Goal: Transaction & Acquisition: Purchase product/service

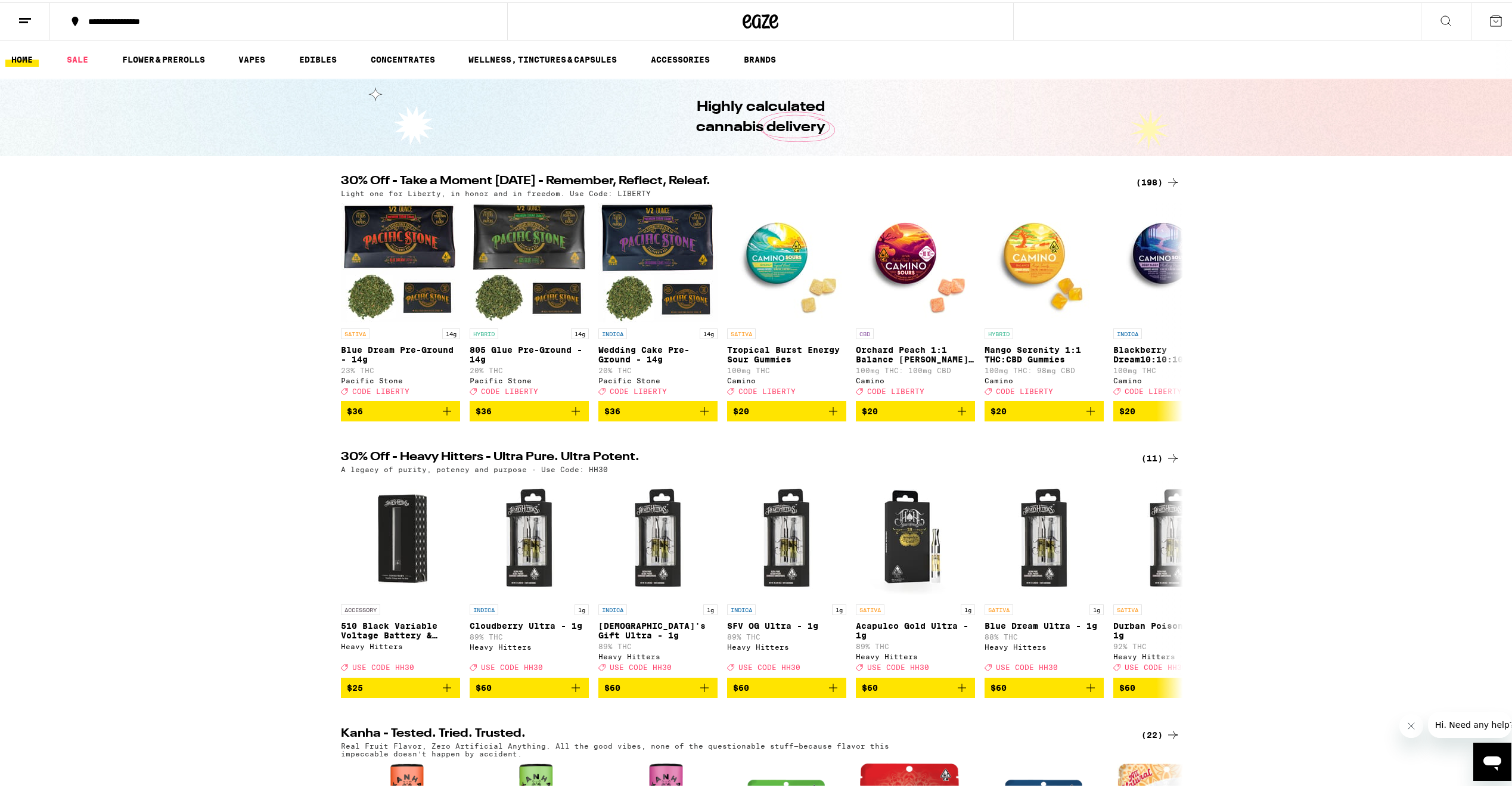
click at [1495, 20] on button at bounding box center [1496, 19] width 50 height 37
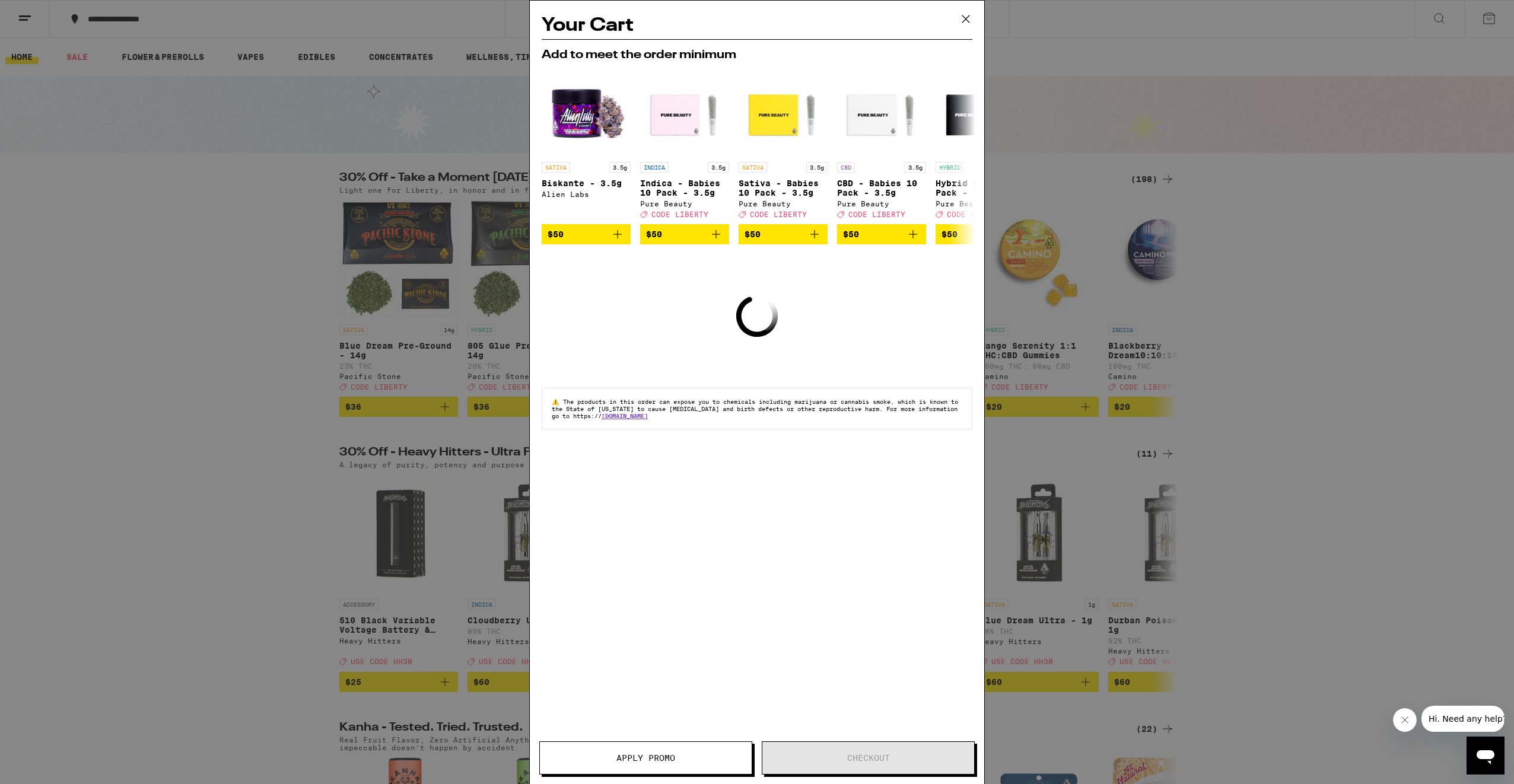
click at [967, 9] on button at bounding box center [966, 19] width 37 height 38
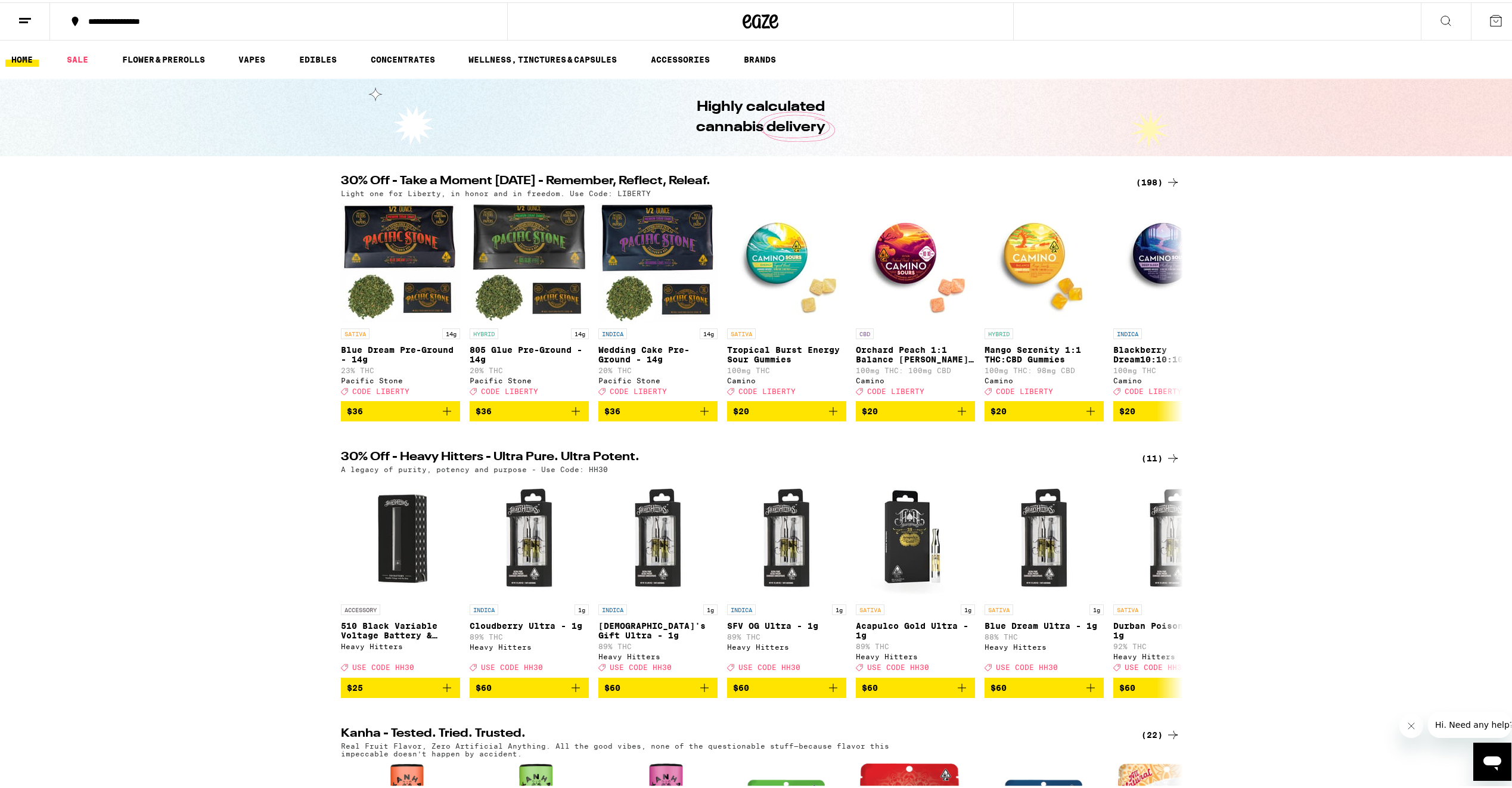
click at [1429, 16] on button at bounding box center [1446, 19] width 50 height 38
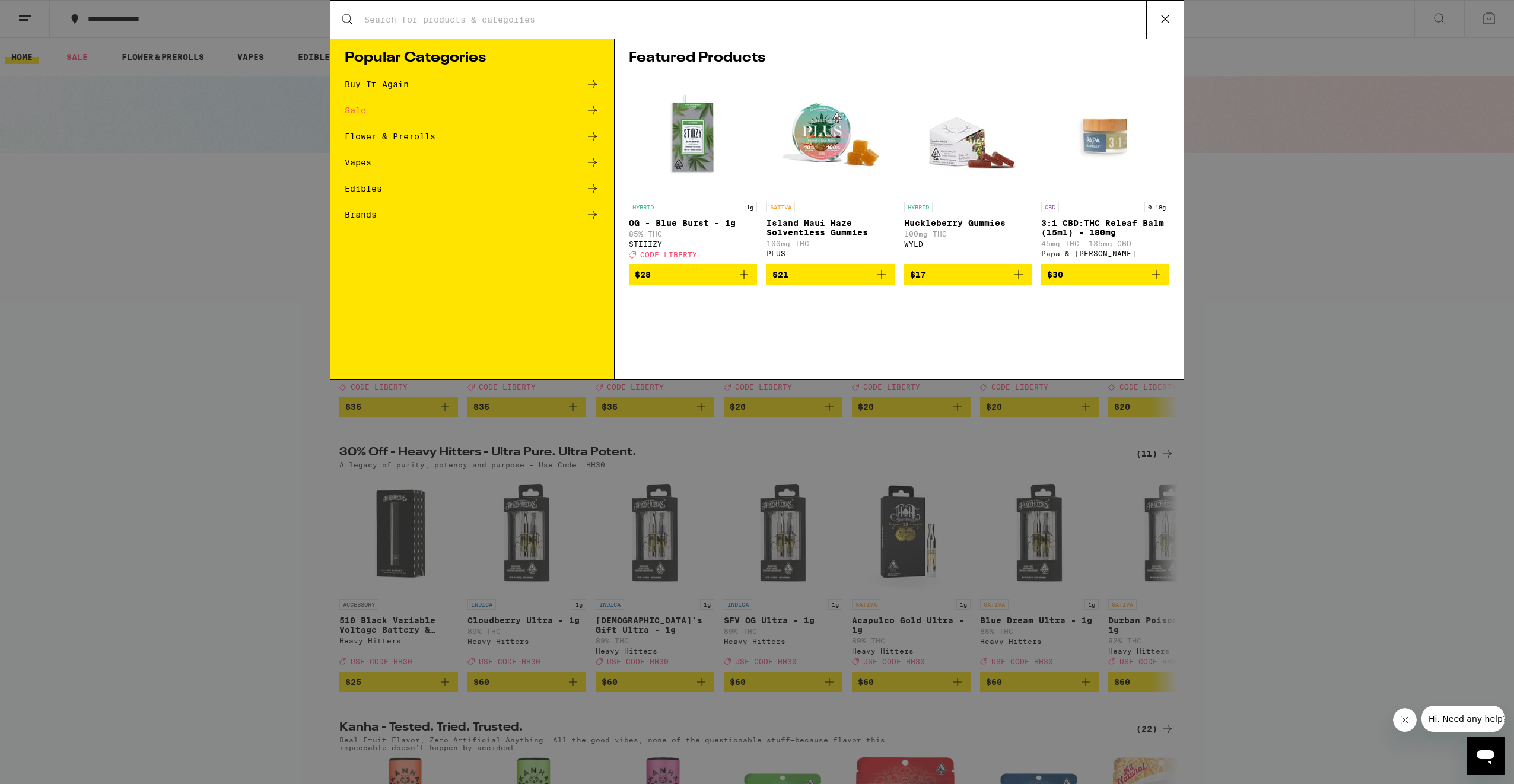
click at [419, 79] on div "Buy It Again" at bounding box center [472, 84] width 255 height 14
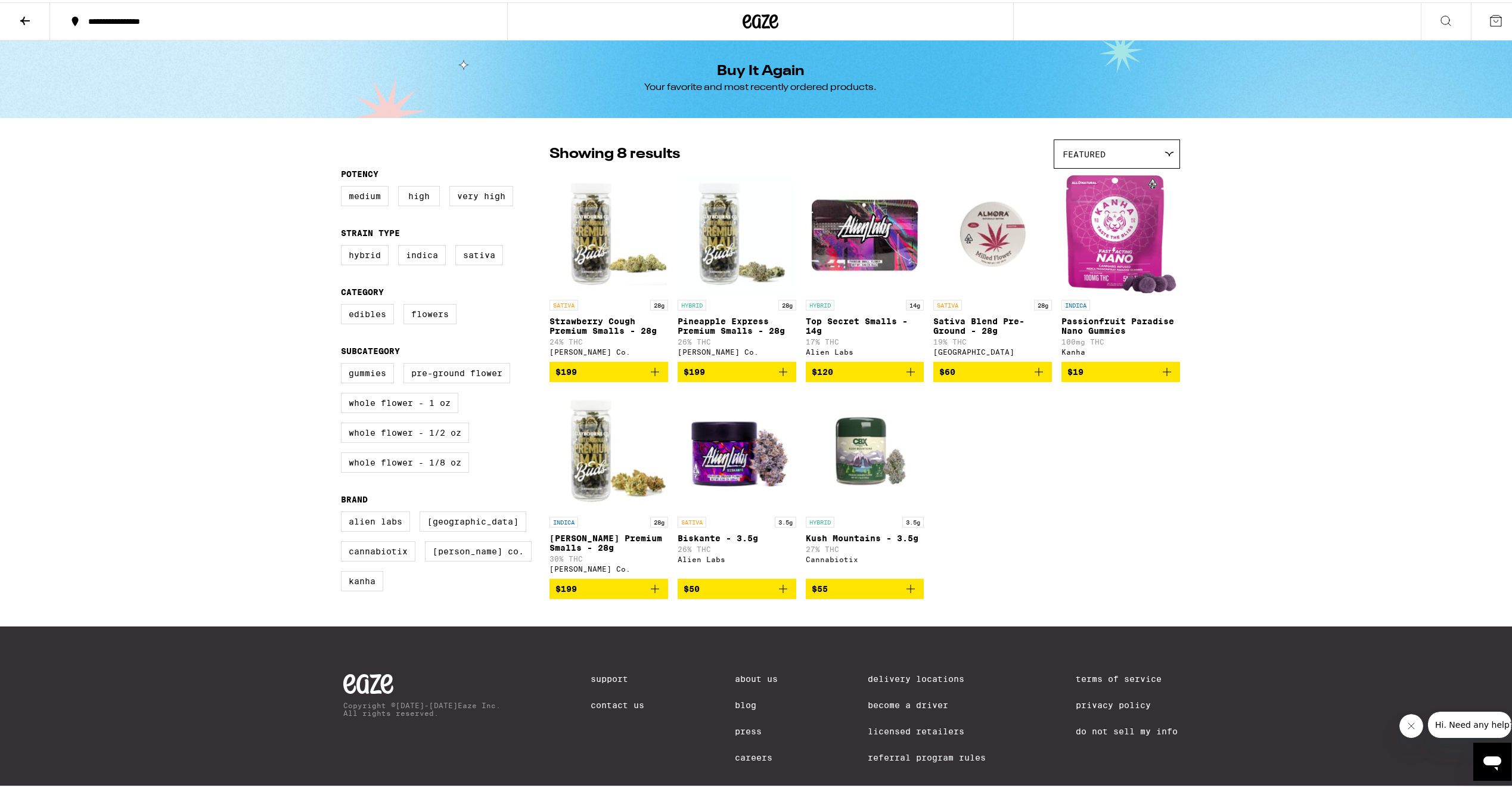
click at [19, 14] on button at bounding box center [25, 19] width 50 height 38
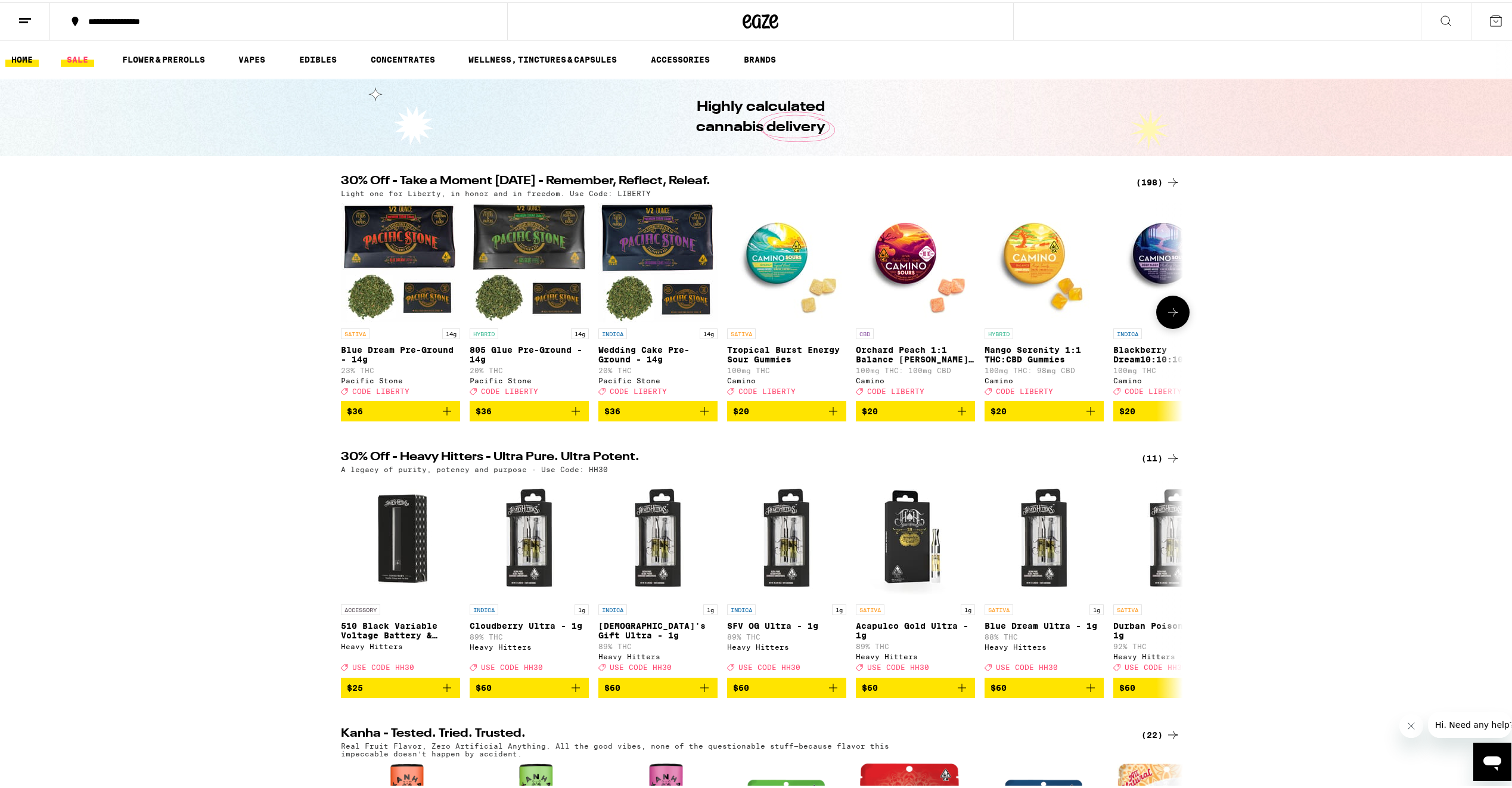
click at [86, 51] on link "SALE" at bounding box center [77, 57] width 34 height 14
click at [93, 58] on link "SALE" at bounding box center [77, 57] width 34 height 14
click at [81, 58] on link "SALE" at bounding box center [77, 57] width 34 height 14
click at [1158, 183] on div "(198)" at bounding box center [1158, 180] width 44 height 14
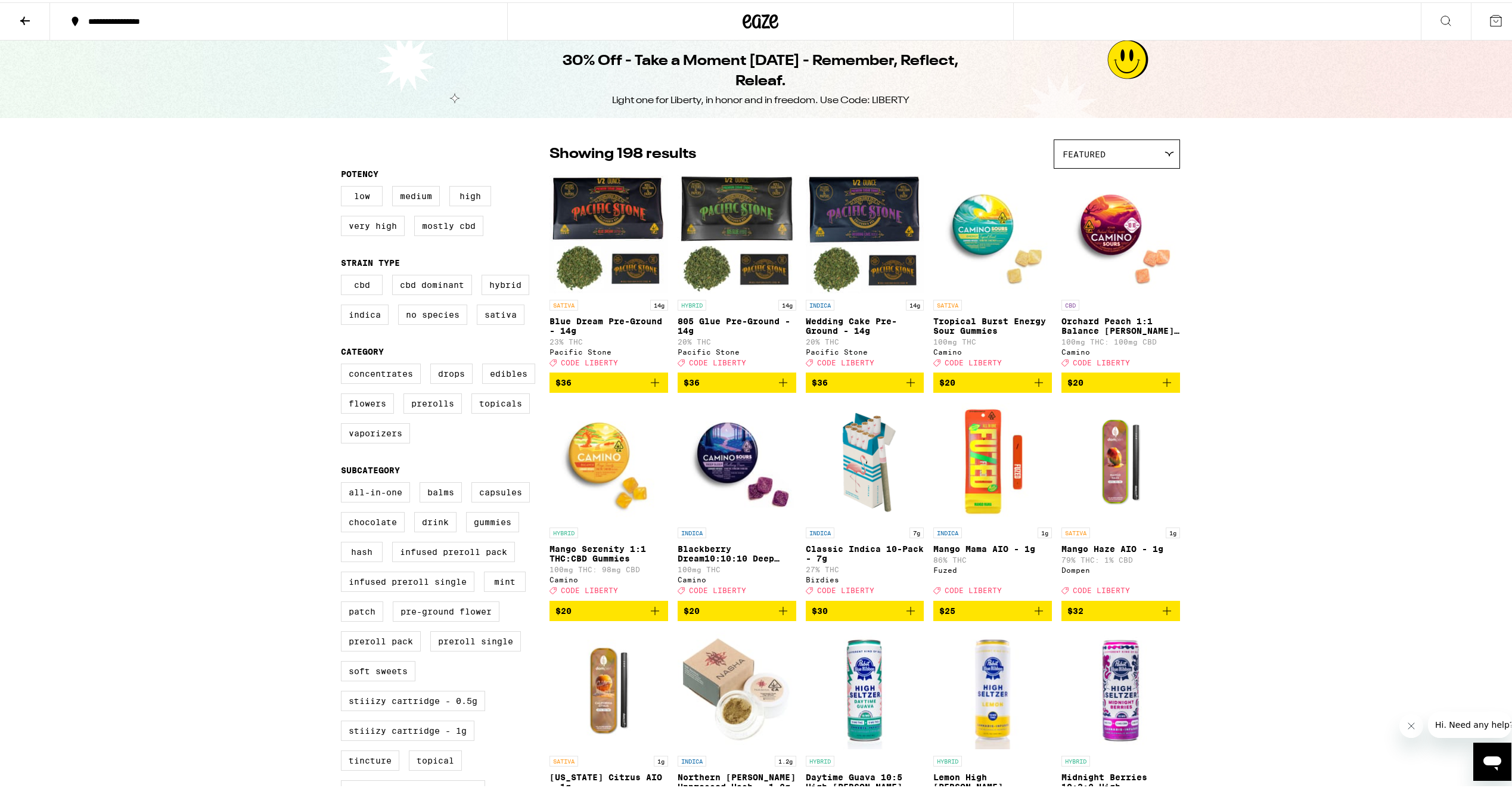
click at [1158, 155] on div "Featured" at bounding box center [1118, 151] width 126 height 28
click at [1160, 145] on div "Featured" at bounding box center [1118, 151] width 126 height 28
click at [355, 411] on label "Flowers" at bounding box center [367, 401] width 53 height 20
click at [344, 364] on input "Flowers" at bounding box center [343, 363] width 1 height 1
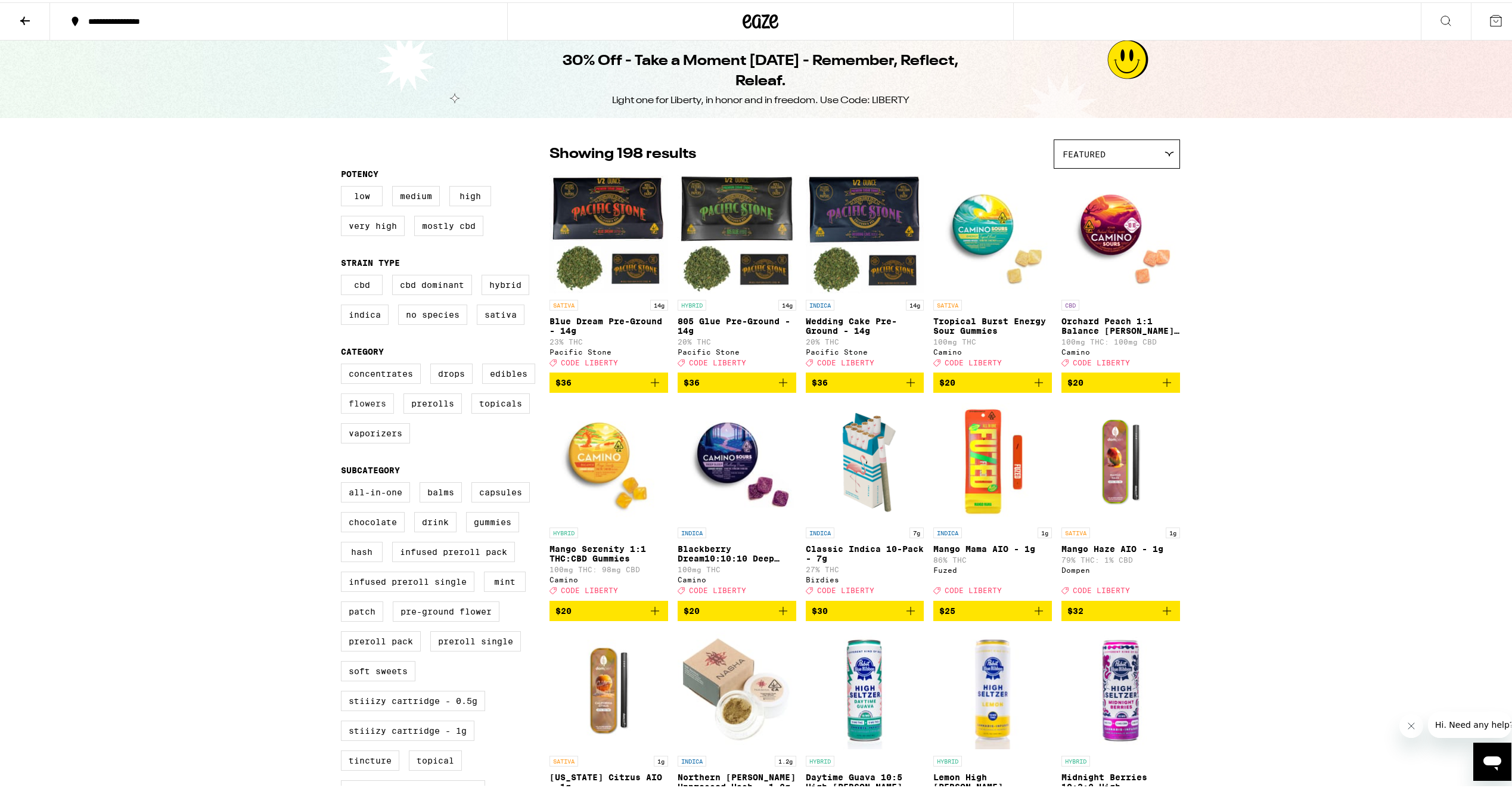
checkbox input "true"
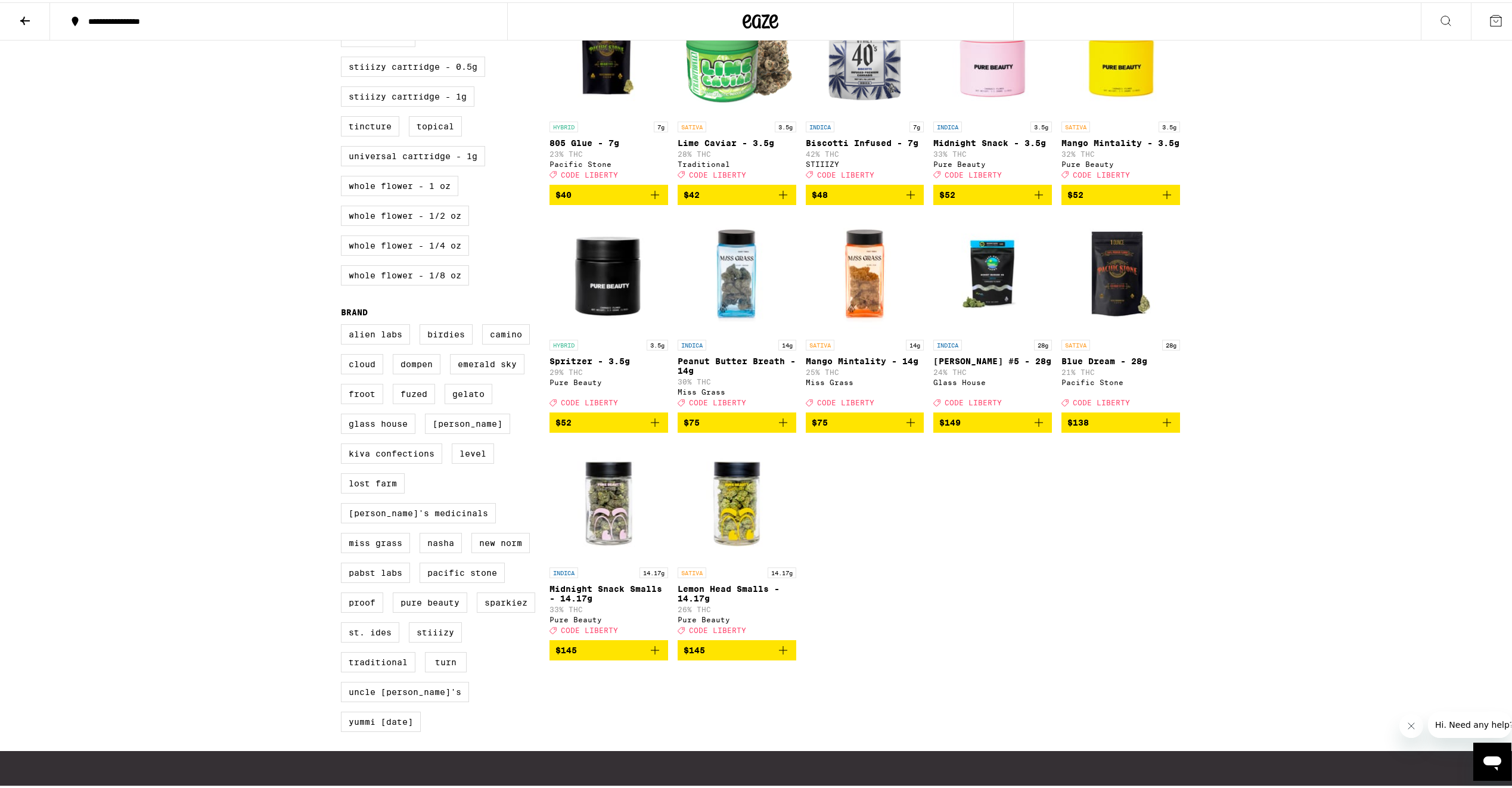
scroll to position [655, 0]
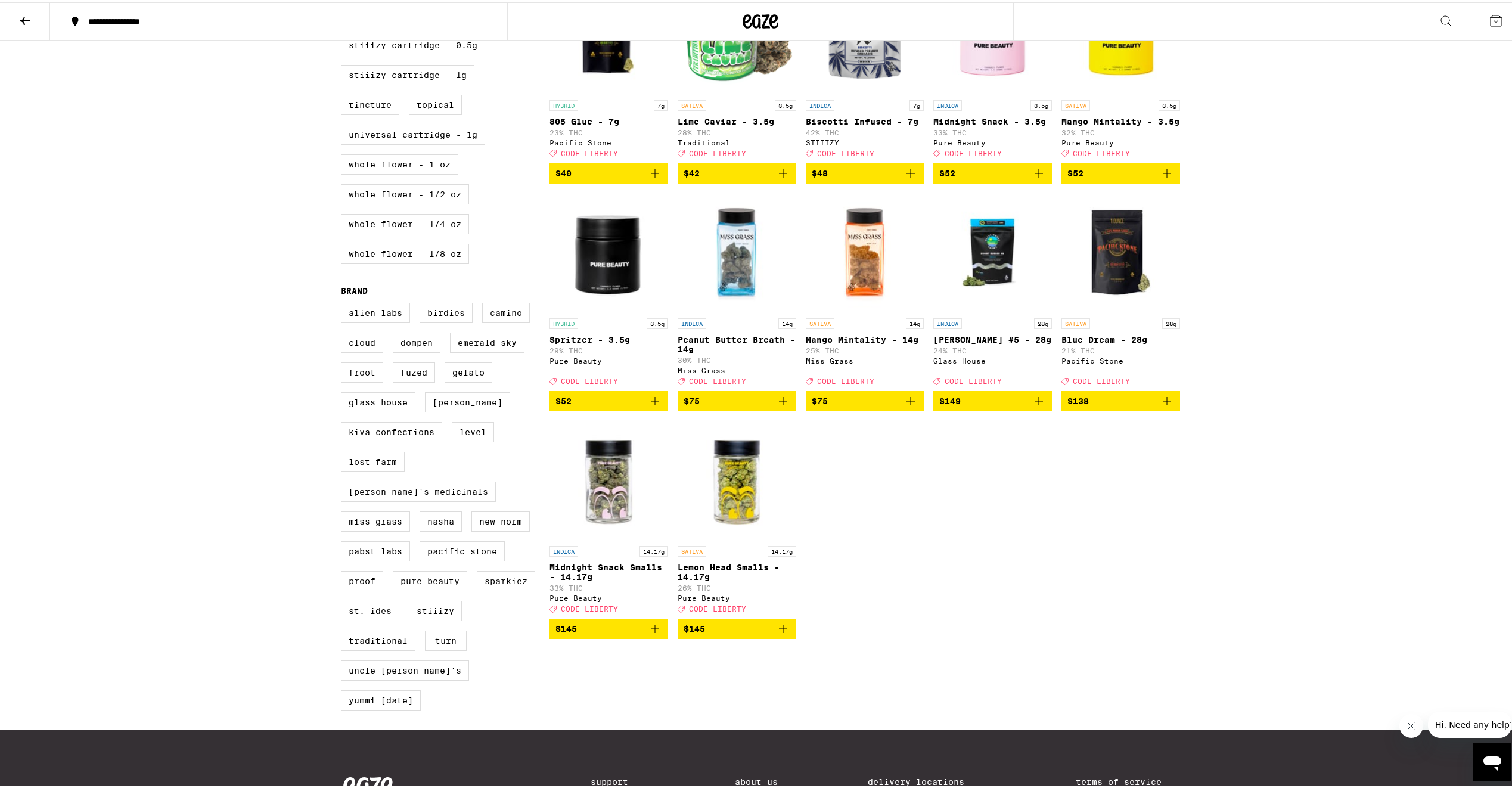
click at [791, 637] on button "$145" at bounding box center [737, 626] width 118 height 20
click at [1498, 20] on button "1" at bounding box center [1496, 19] width 50 height 37
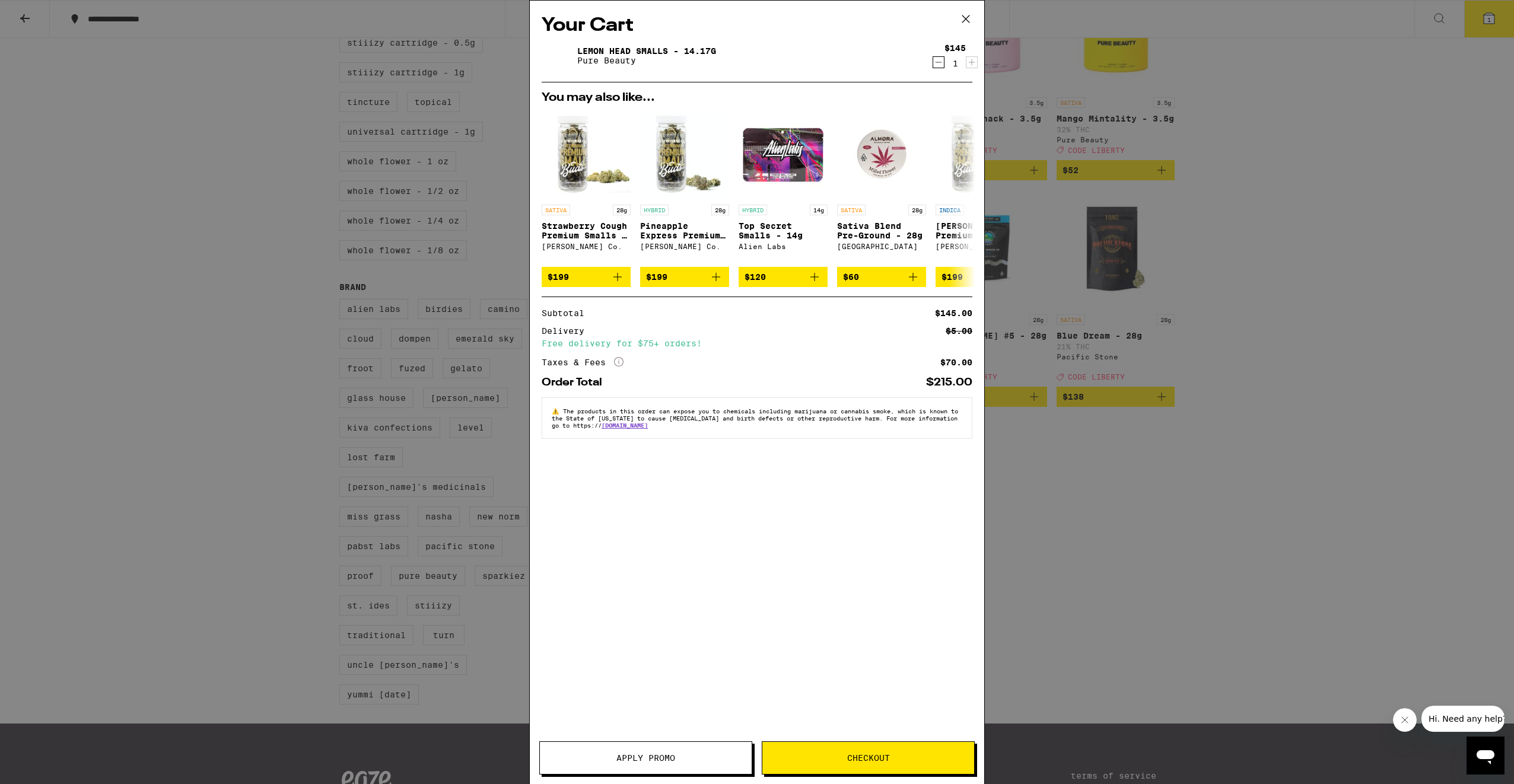
click at [647, 761] on span "Apply Promo" at bounding box center [645, 758] width 59 height 9
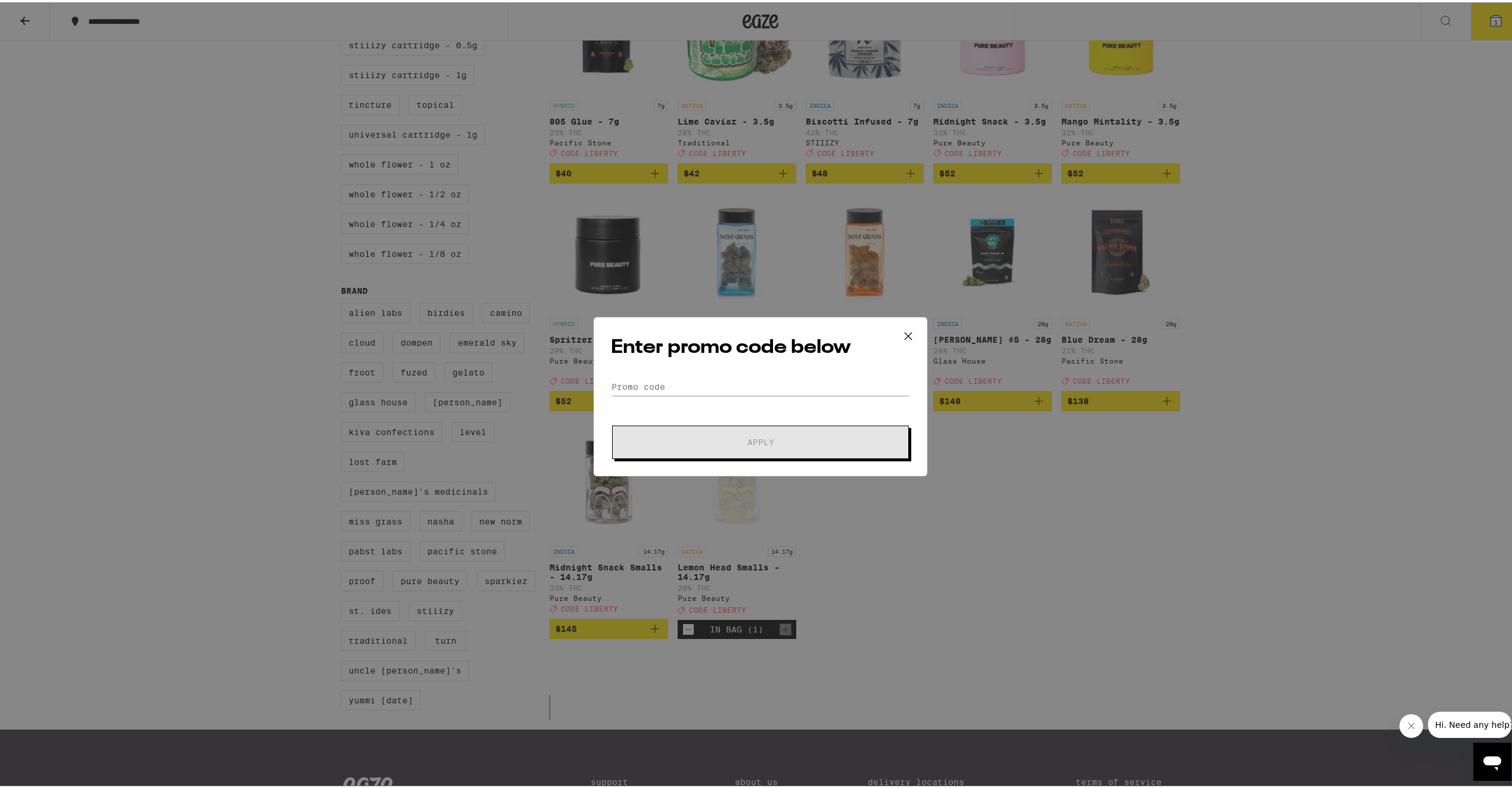
click at [814, 401] on form "Promo Code Apply" at bounding box center [761, 416] width 300 height 81
click at [820, 377] on input "Promo Code" at bounding box center [761, 384] width 300 height 18
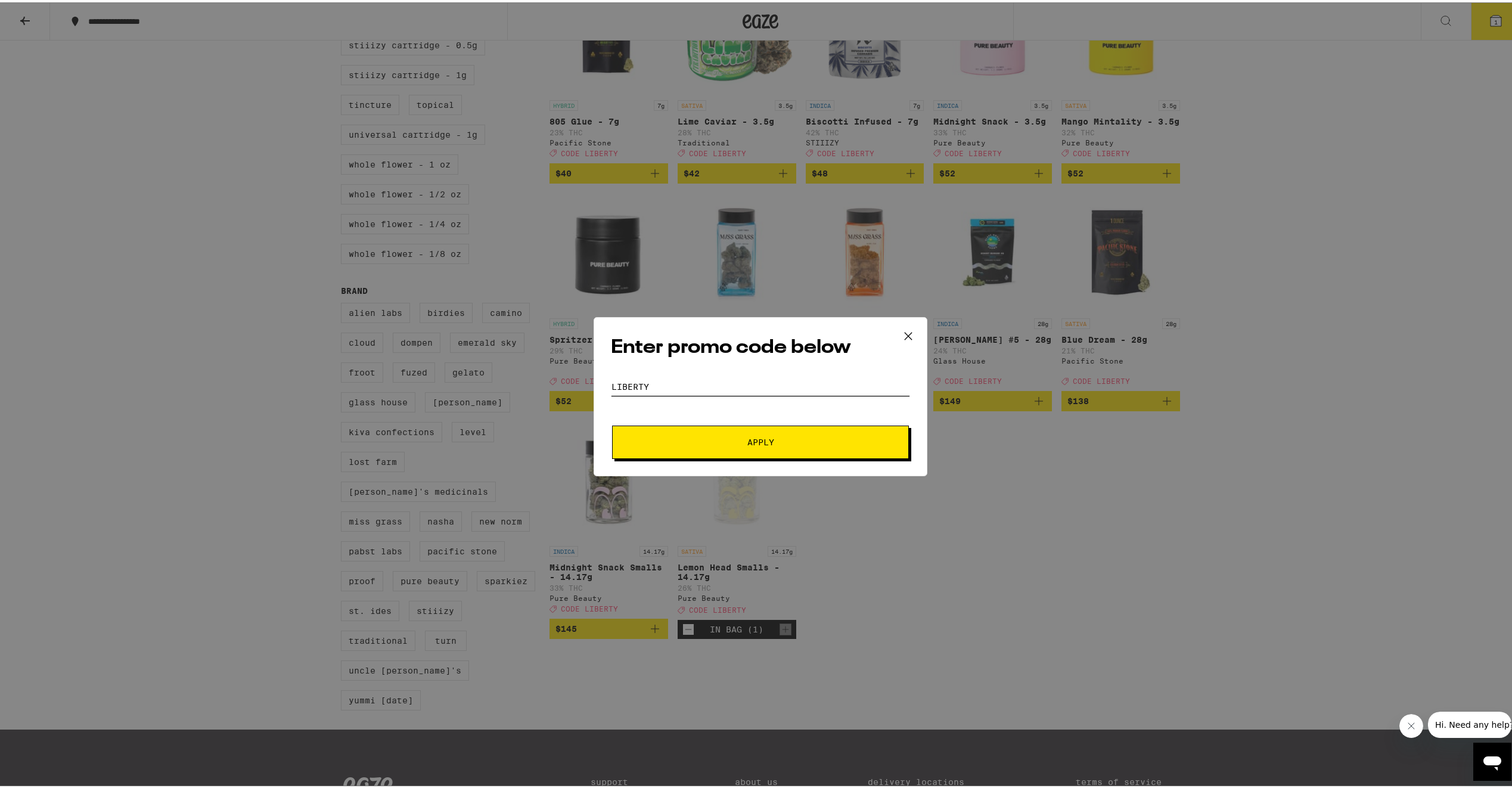
type input "liberty"
click at [836, 442] on span "Apply" at bounding box center [760, 440] width 215 height 9
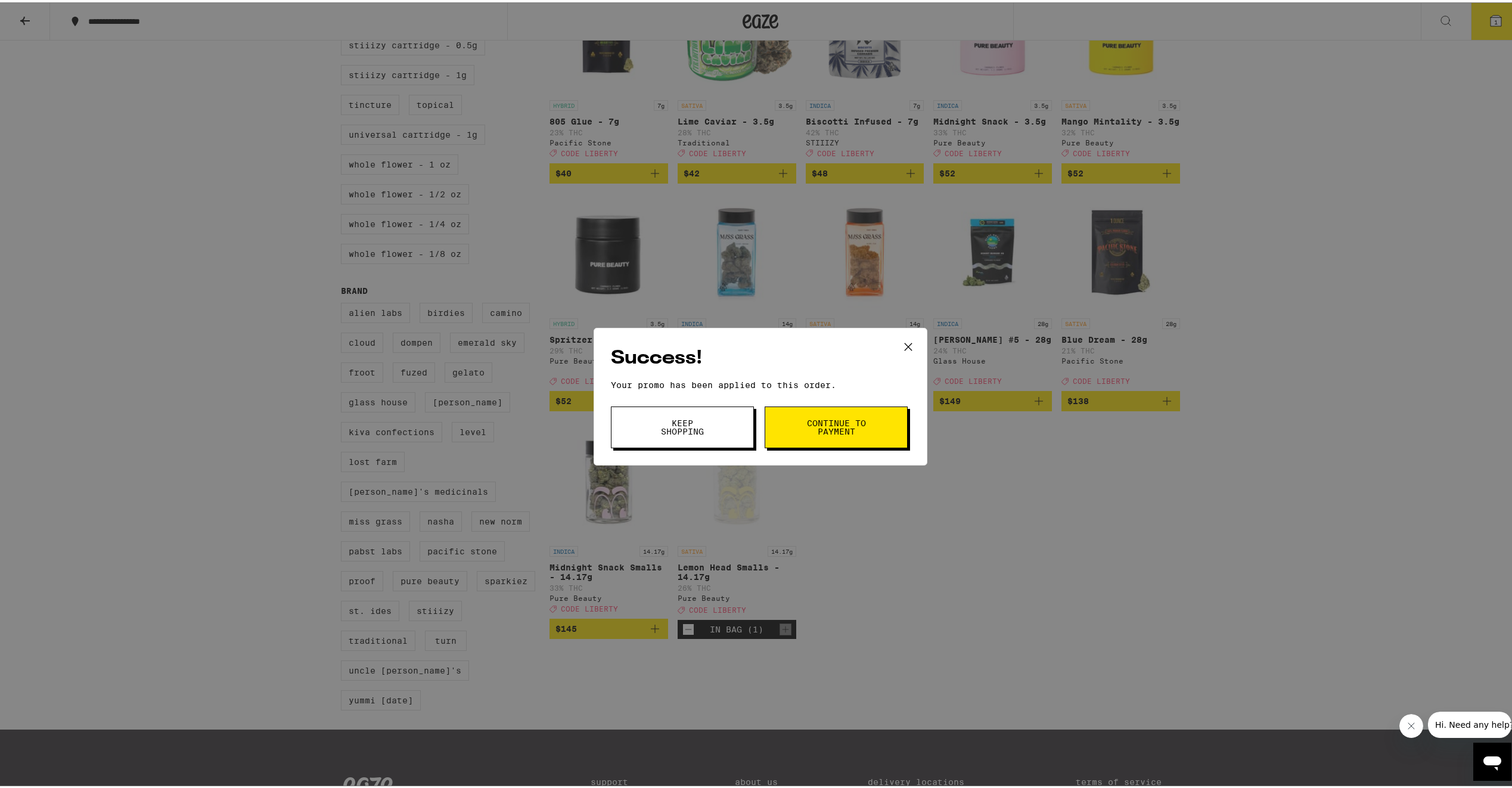
click at [859, 421] on span "Continue to payment" at bounding box center [836, 424] width 61 height 16
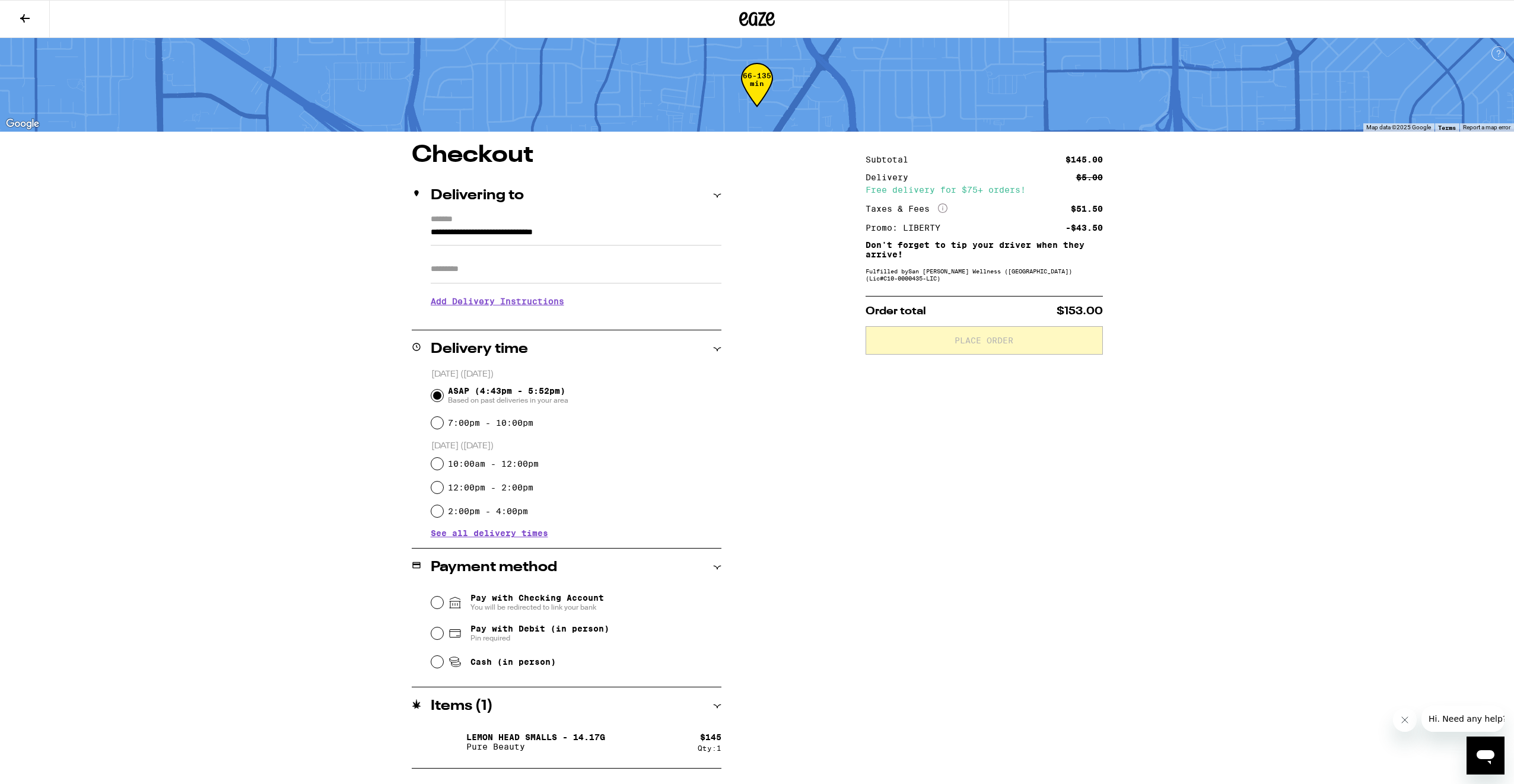
click at [533, 414] on div "7:00pm - 10:00pm" at bounding box center [576, 422] width 290 height 23
click at [532, 424] on label "7:00pm - 10:00pm" at bounding box center [490, 422] width 85 height 9
click at [443, 424] on input "7:00pm - 10:00pm" at bounding box center [437, 423] width 12 height 12
radio input "true"
click at [568, 276] on input "Apt/Suite" at bounding box center [576, 269] width 291 height 28
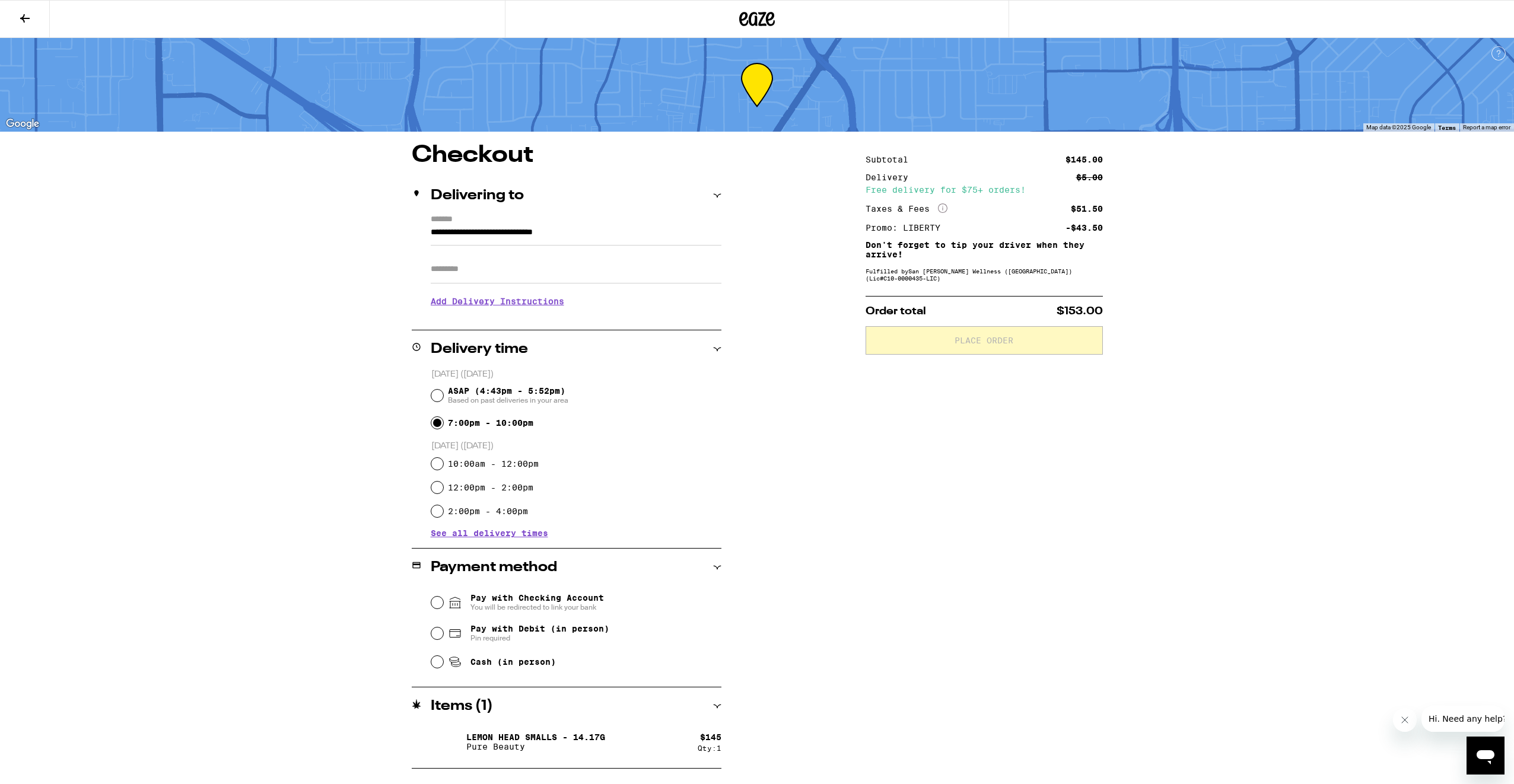
type input "**********"
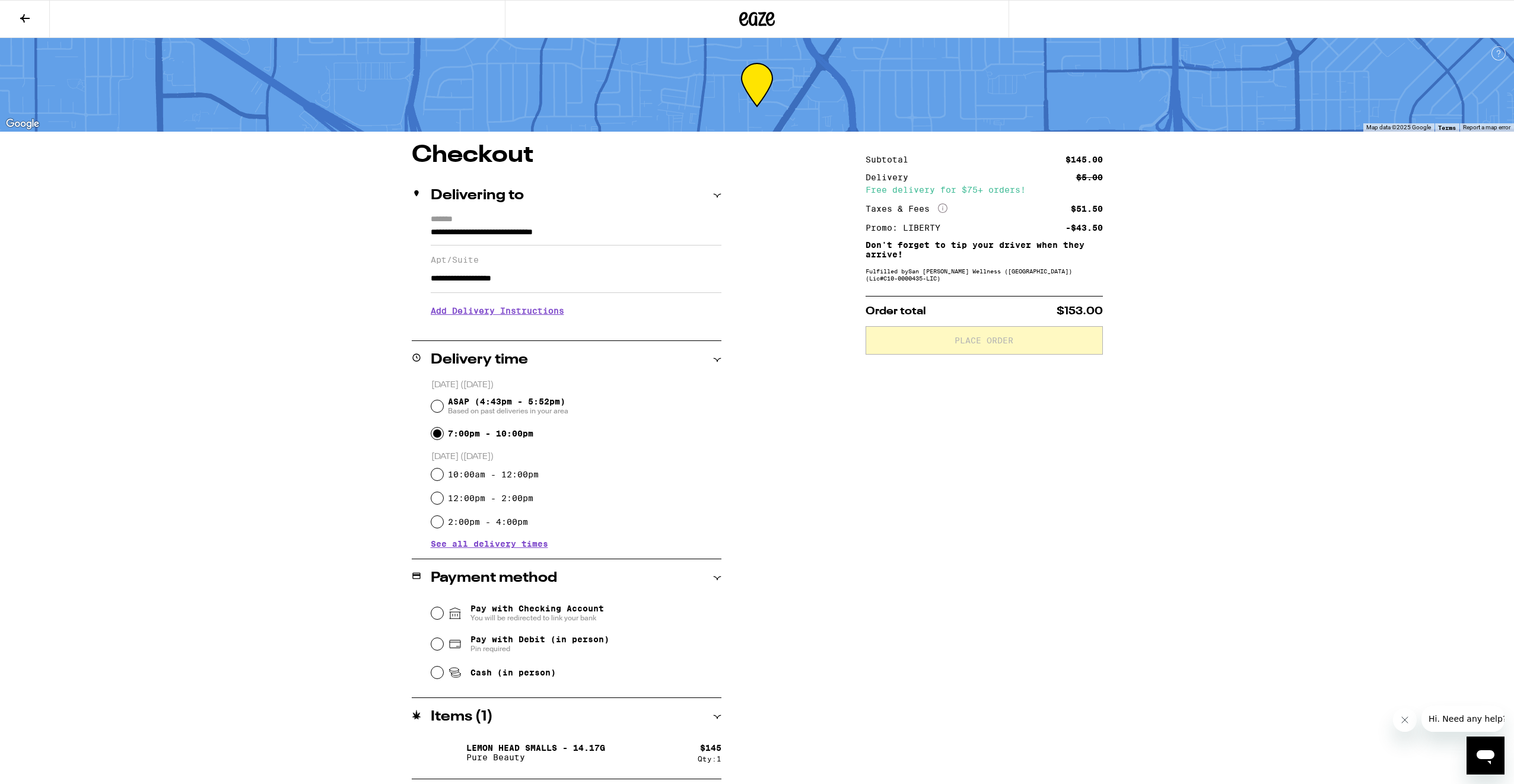
click at [949, 521] on div "Subtotal $145.00 Delivery $5.00 Free delivery for $75+ orders! Taxes & Fees Mor…" at bounding box center [984, 461] width 237 height 636
click at [958, 565] on div "Subtotal $145.00 Delivery $5.00 Free delivery for $75+ orders! Taxes & Fees Mor…" at bounding box center [984, 461] width 237 height 636
click at [534, 669] on span "Cash (in person)" at bounding box center [502, 673] width 108 height 14
click at [443, 669] on input "Cash (in person)" at bounding box center [437, 672] width 12 height 12
radio input "true"
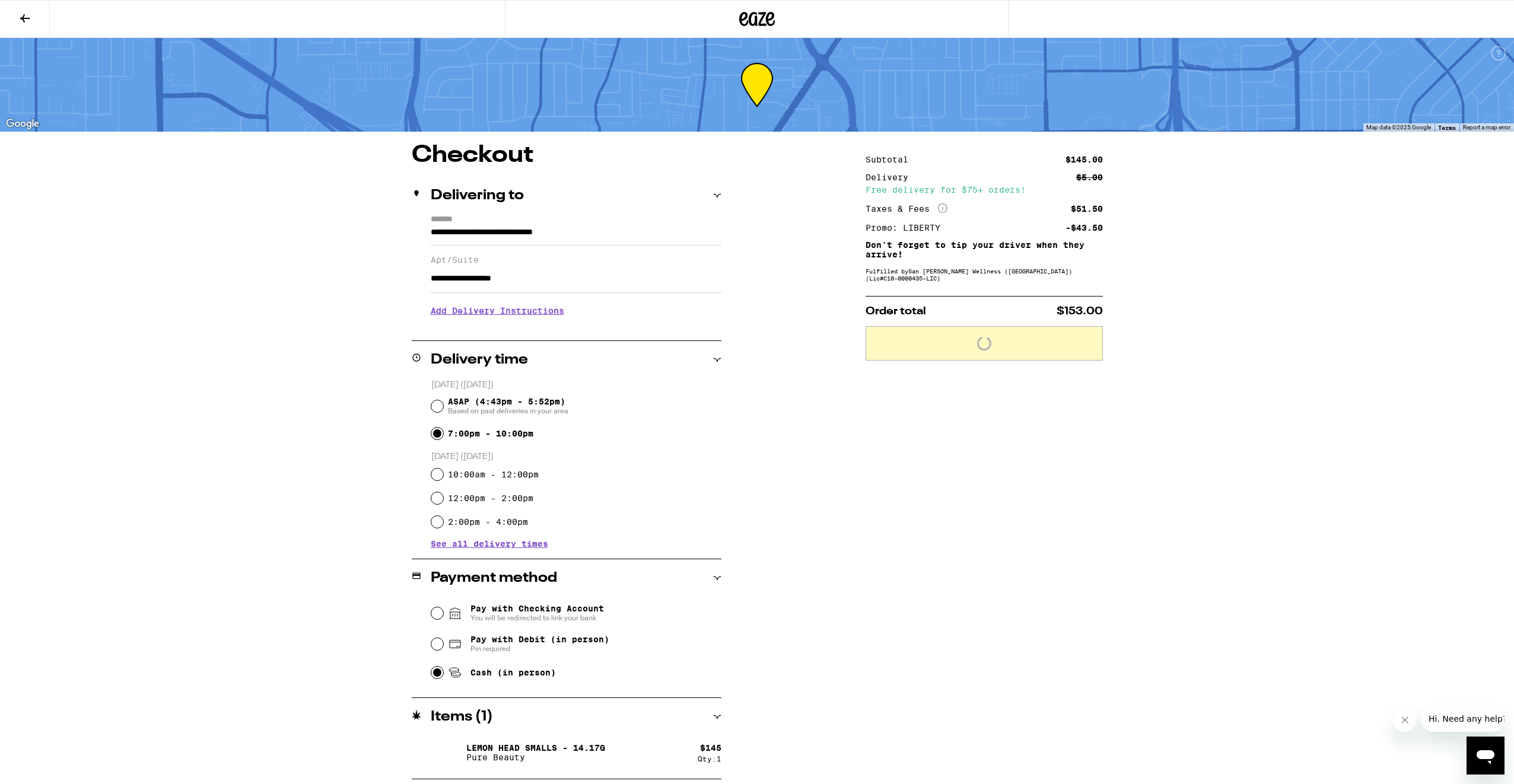
click at [1105, 540] on div "**********" at bounding box center [757, 461] width 855 height 636
click at [1029, 340] on span "Place Order" at bounding box center [984, 341] width 217 height 9
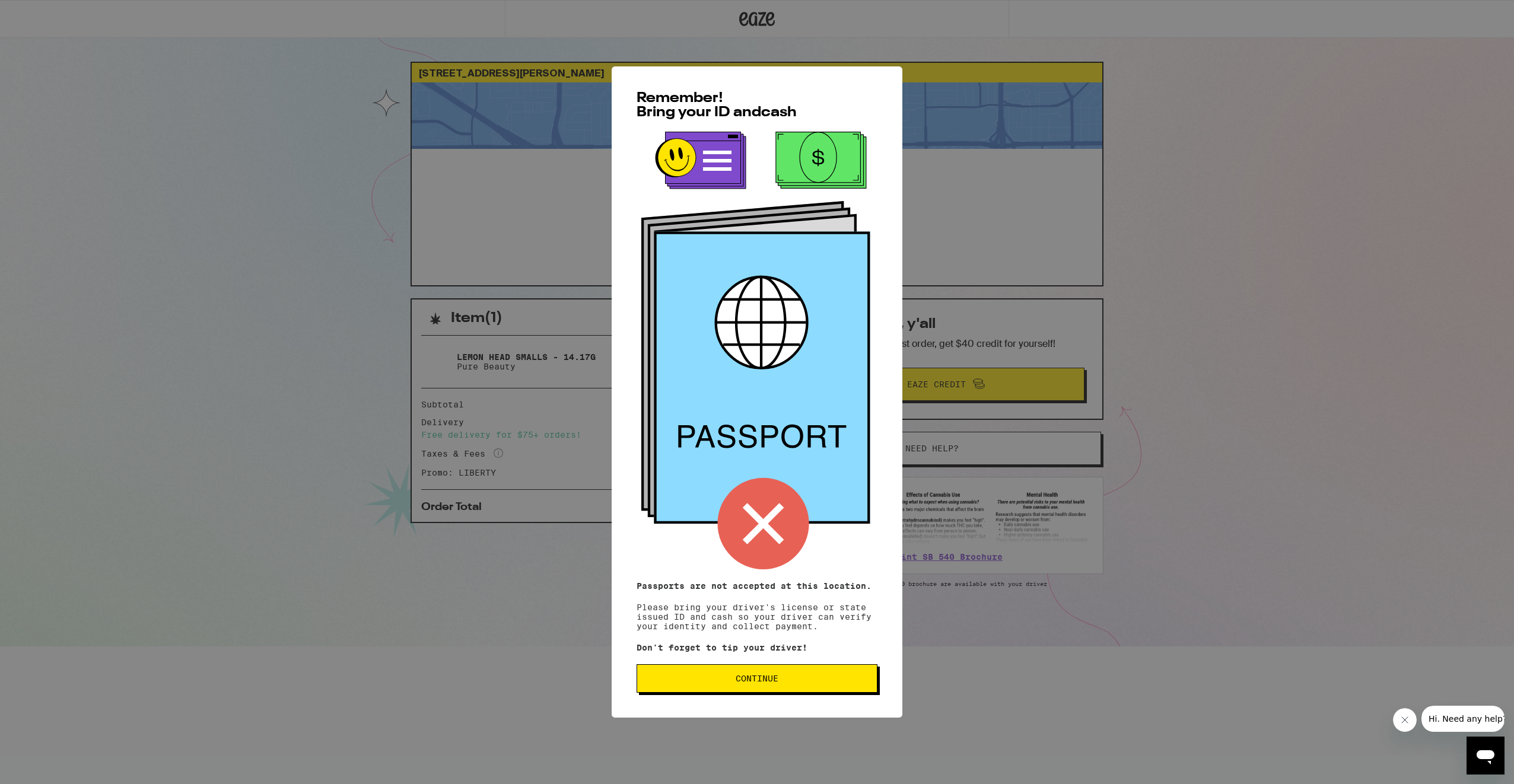
click at [795, 673] on button "Continue" at bounding box center [757, 678] width 241 height 28
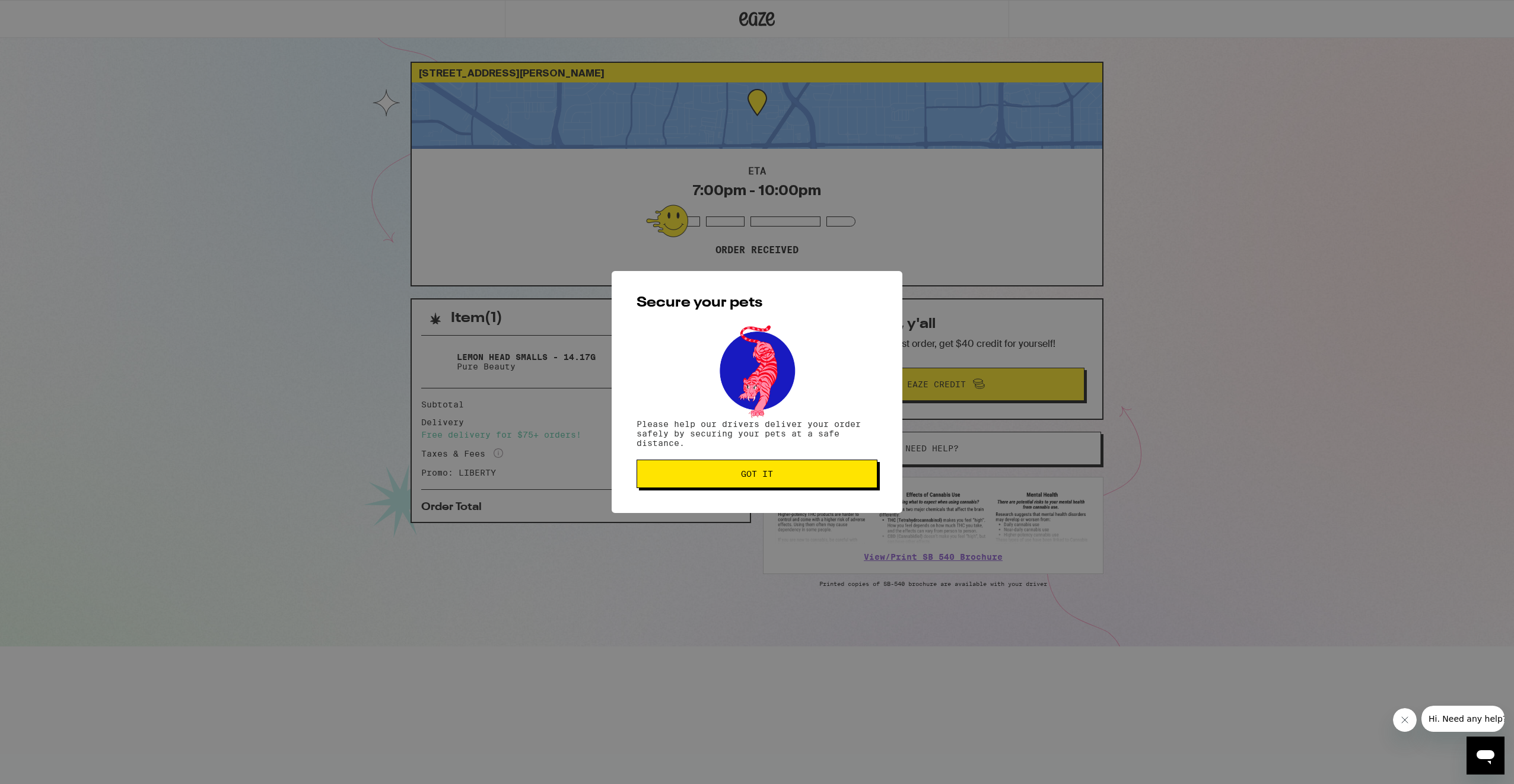
click at [803, 471] on span "Got it" at bounding box center [757, 474] width 221 height 9
